Goal: Information Seeking & Learning: Find specific page/section

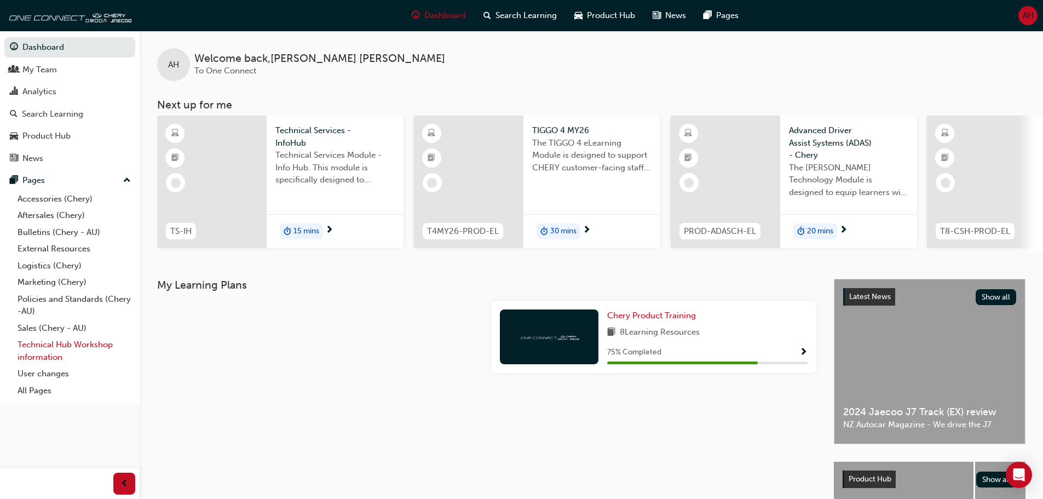
click at [78, 352] on link "Technical Hub Workshop information" at bounding box center [74, 350] width 122 height 29
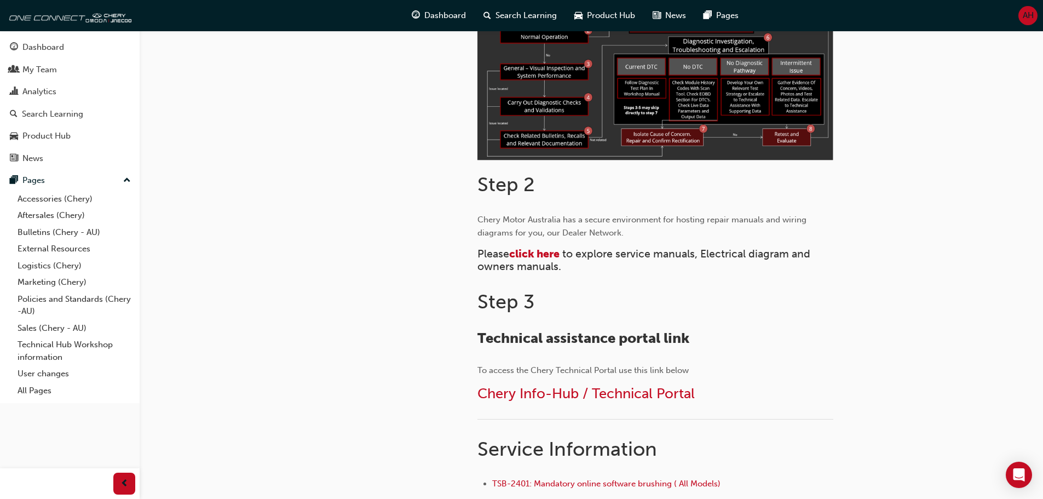
scroll to position [383, 0]
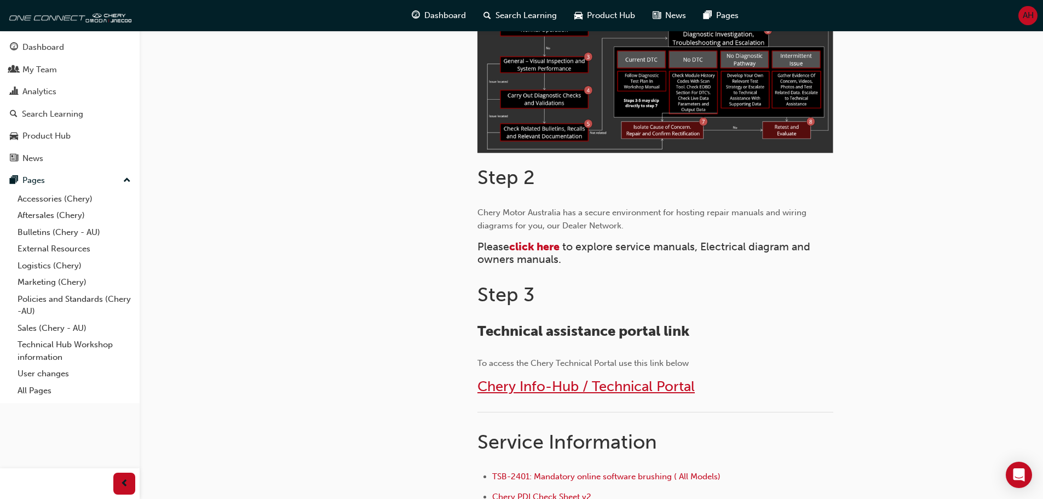
click at [644, 386] on span "Chery Info-Hub / Technical Portal" at bounding box center [586, 386] width 217 height 17
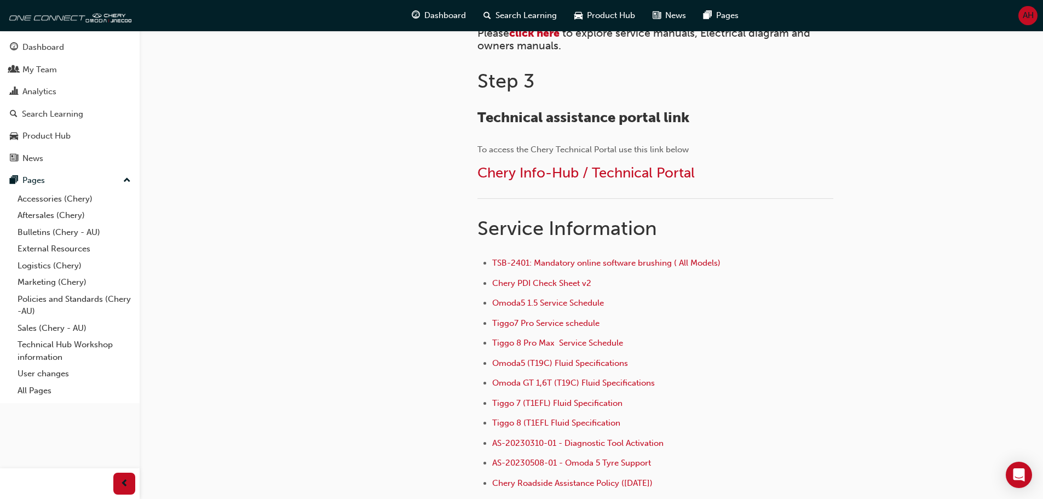
scroll to position [716, 0]
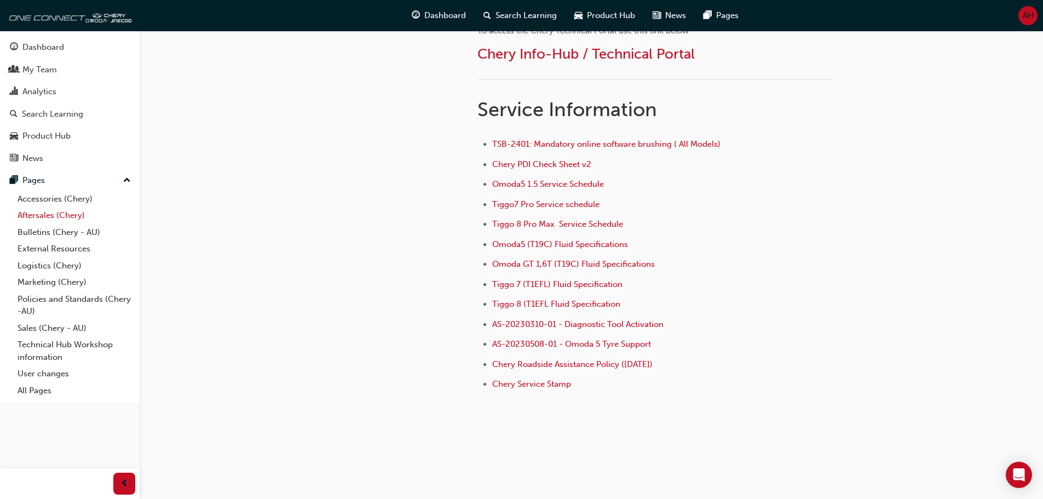
click at [73, 218] on link "Aftersales (Chery)" at bounding box center [74, 215] width 122 height 17
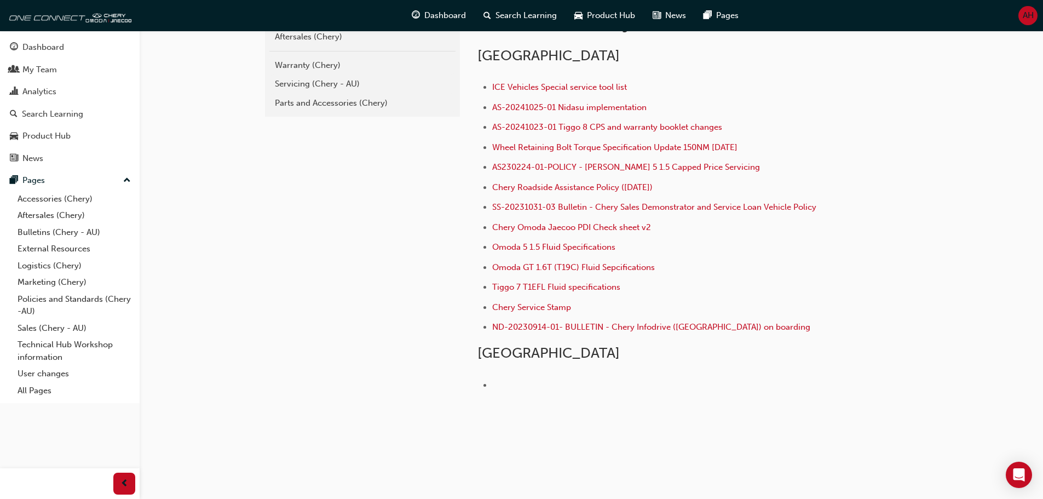
scroll to position [273, 0]
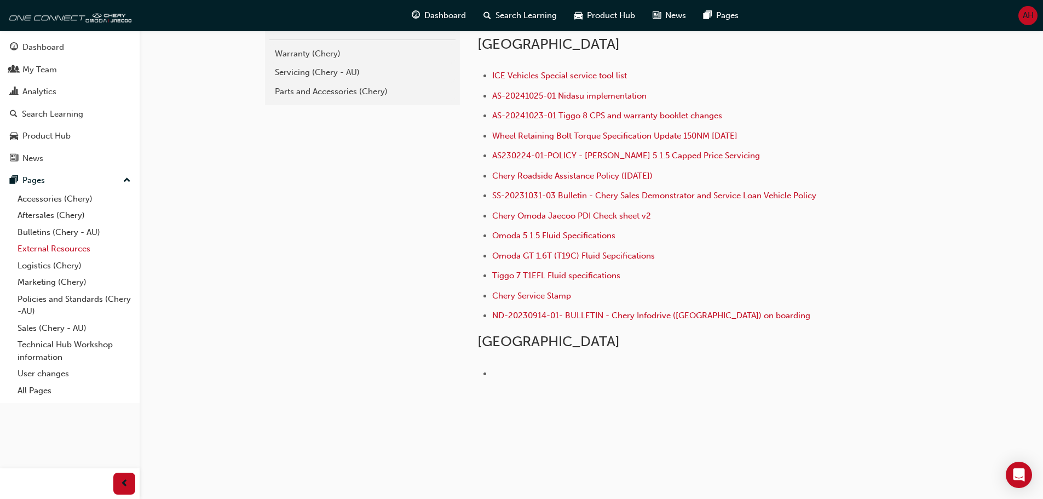
click at [106, 244] on link "External Resources" at bounding box center [74, 248] width 122 height 17
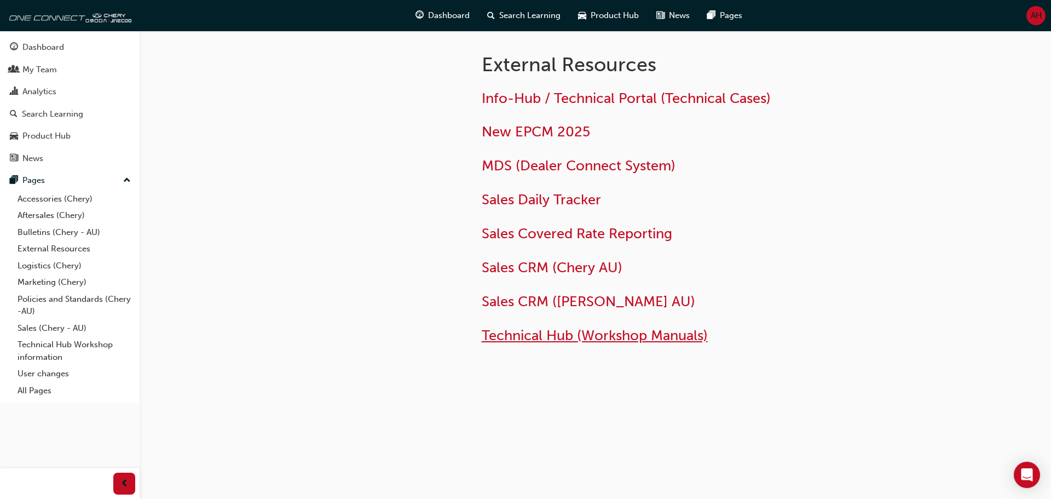
click at [556, 337] on span "Technical Hub (Workshop Manuals)" at bounding box center [595, 335] width 226 height 17
click at [545, 94] on span "Info-Hub / Technical Portal (Technical Cases)" at bounding box center [626, 98] width 289 height 17
click at [628, 22] on div "Product Hub" at bounding box center [609, 15] width 78 height 22
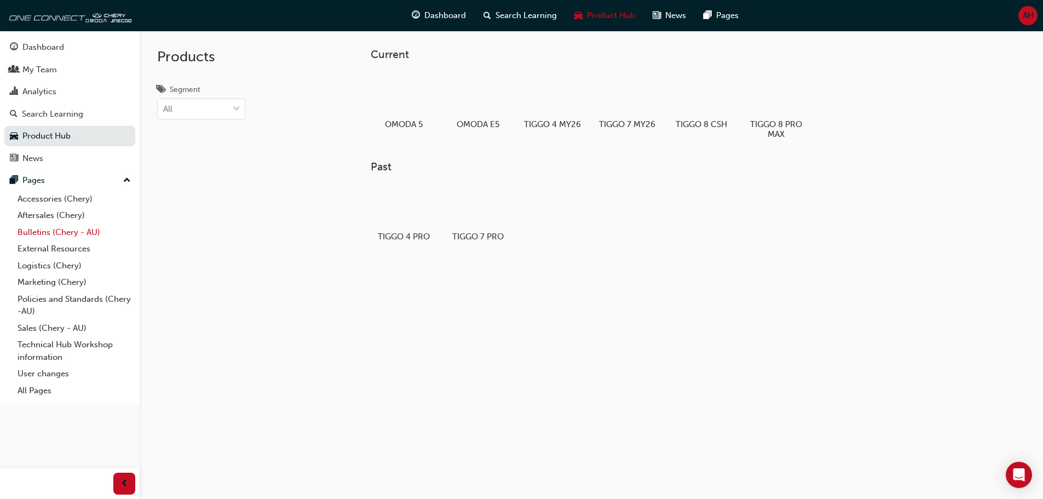
click at [102, 232] on link "Bulletins (Chery - AU)" at bounding box center [74, 232] width 122 height 17
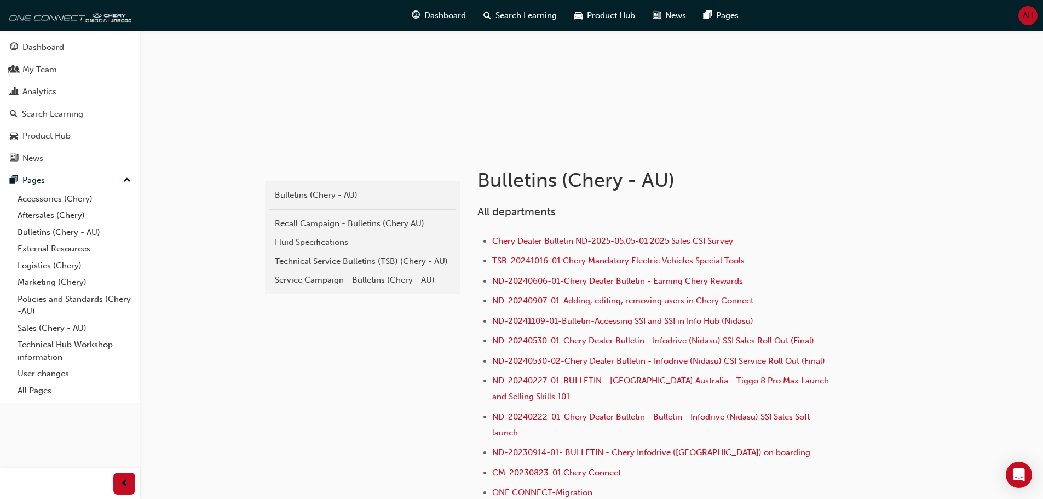
scroll to position [110, 0]
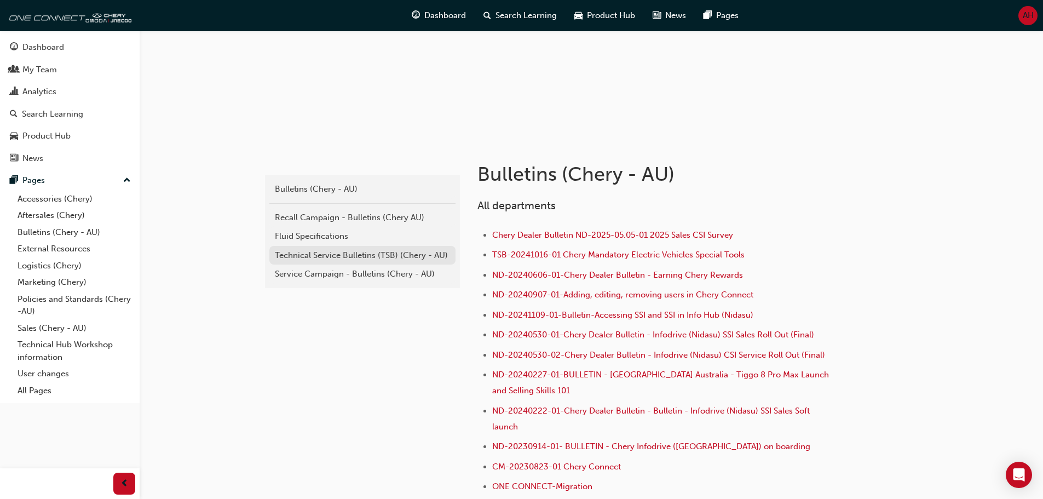
click at [382, 259] on div "Technical Service Bulletins (TSB) (Chery - AU)" at bounding box center [362, 255] width 175 height 13
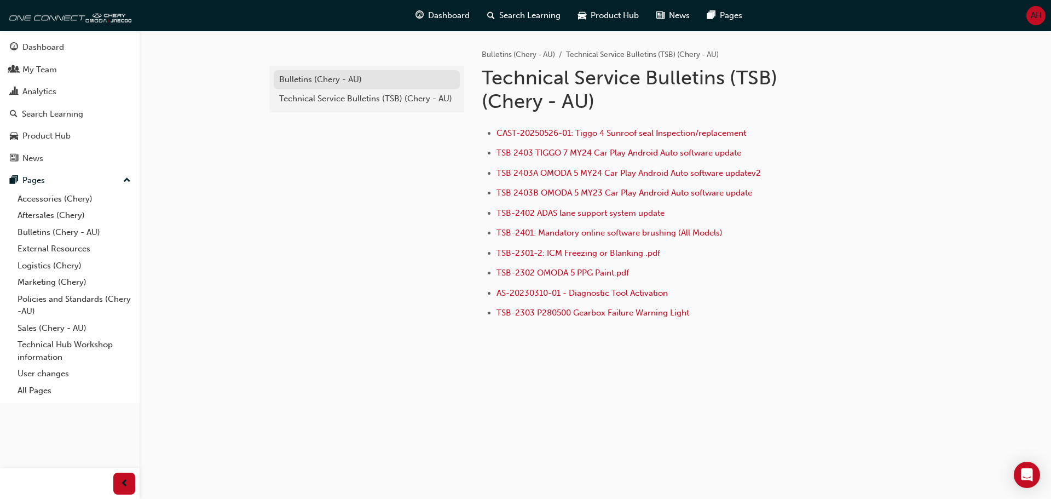
click at [397, 73] on div "Bulletins (Chery - AU)" at bounding box center [366, 79] width 175 height 13
